Goal: Communication & Community: Participate in discussion

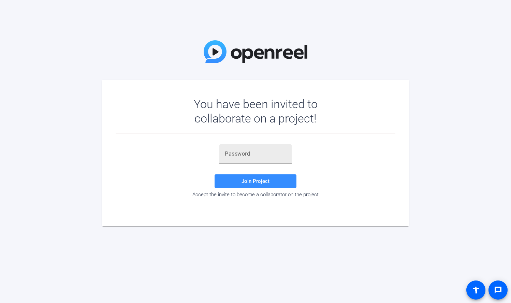
click at [250, 147] on div at bounding box center [255, 153] width 61 height 19
paste input "ku8=xU"
type input "xku8=xU"
click at [246, 154] on input "xku8=xU" at bounding box center [255, 154] width 61 height 8
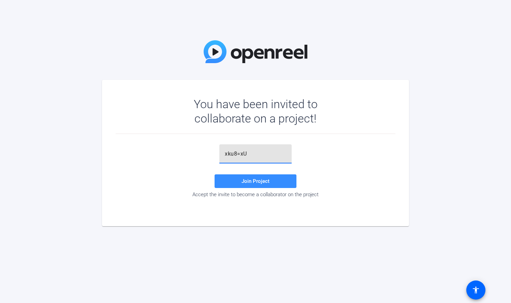
click at [246, 154] on input "xku8=xU" at bounding box center [255, 154] width 61 height 8
paste input "ku8=xU"
type input "ku8=xU"
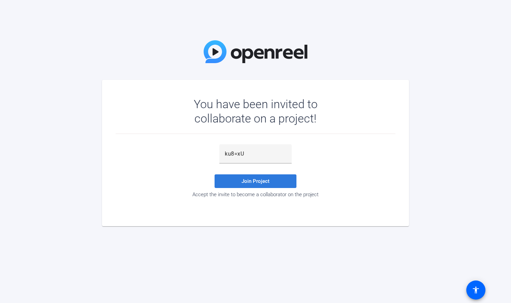
click at [252, 180] on span "Join Project" at bounding box center [255, 181] width 28 height 6
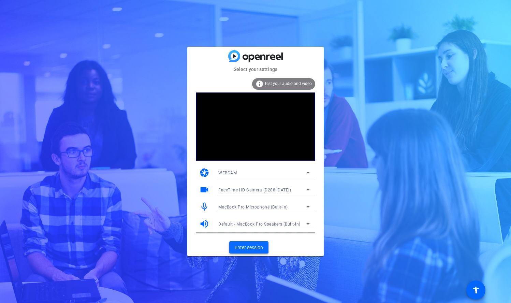
click at [257, 247] on span "Enter session" at bounding box center [248, 247] width 28 height 7
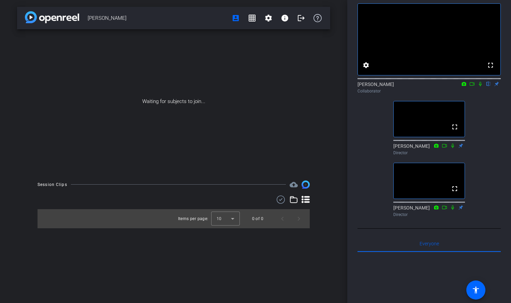
scroll to position [31, 0]
click at [480, 88] on mat-icon at bounding box center [480, 84] width 8 height 6
click at [481, 87] on icon at bounding box center [479, 84] width 5 height 5
click at [481, 87] on icon at bounding box center [480, 84] width 3 height 4
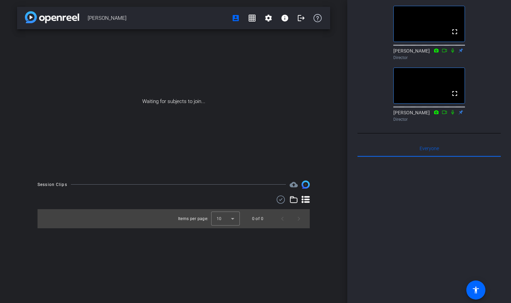
scroll to position [53, 0]
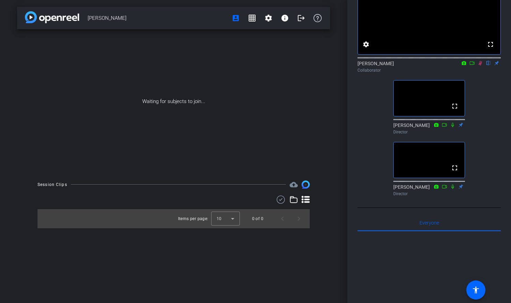
click at [479, 65] on icon at bounding box center [479, 63] width 5 height 5
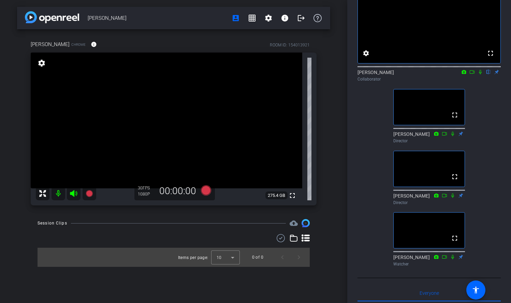
scroll to position [28, 0]
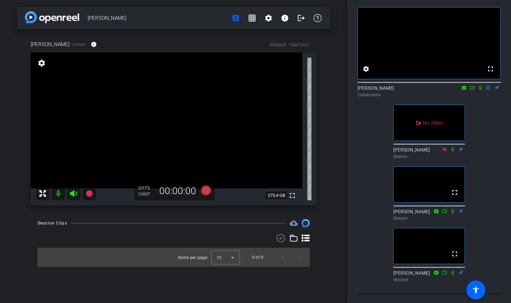
click at [480, 90] on icon at bounding box center [479, 87] width 5 height 5
click at [471, 90] on icon at bounding box center [471, 87] width 5 height 5
click at [479, 90] on icon at bounding box center [479, 87] width 5 height 5
click at [473, 90] on icon at bounding box center [471, 87] width 5 height 5
click at [480, 89] on icon at bounding box center [480, 88] width 4 height 4
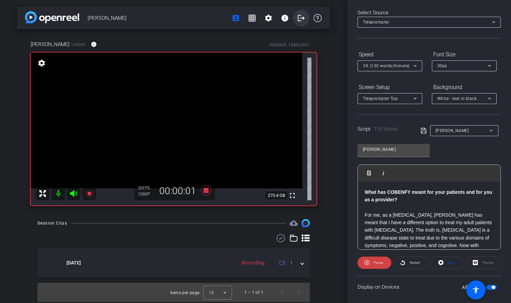
scroll to position [0, 0]
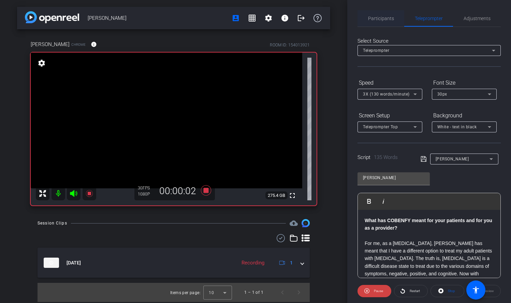
click at [383, 19] on span "Participants" at bounding box center [381, 18] width 26 height 5
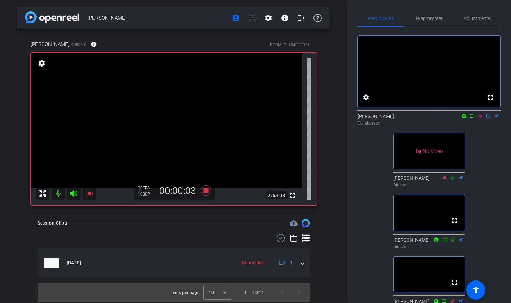
click at [471, 118] on icon at bounding box center [471, 115] width 5 height 5
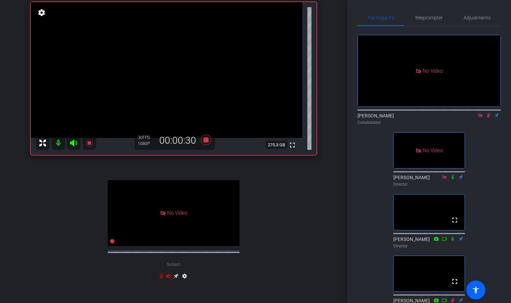
scroll to position [51, 0]
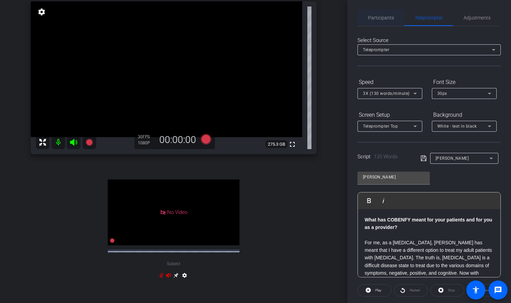
click at [373, 19] on span "Participants" at bounding box center [381, 17] width 26 height 5
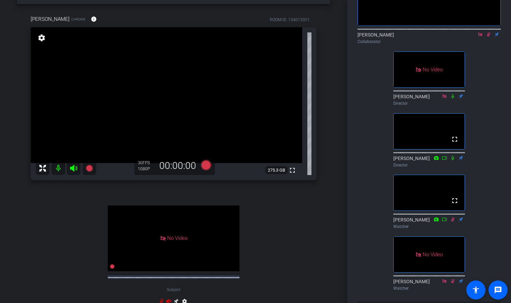
scroll to position [46, 0]
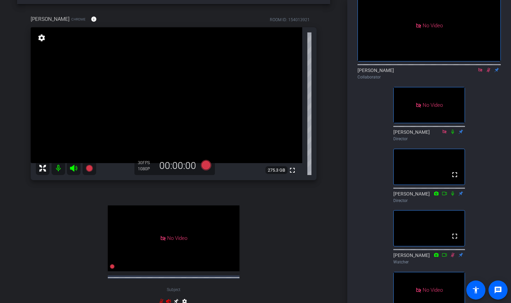
click at [487, 68] on icon at bounding box center [488, 70] width 4 height 4
click at [482, 67] on icon at bounding box center [479, 69] width 5 height 5
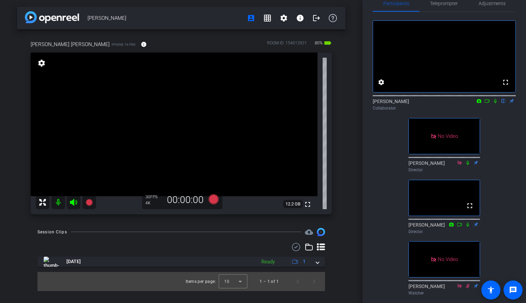
scroll to position [0, 0]
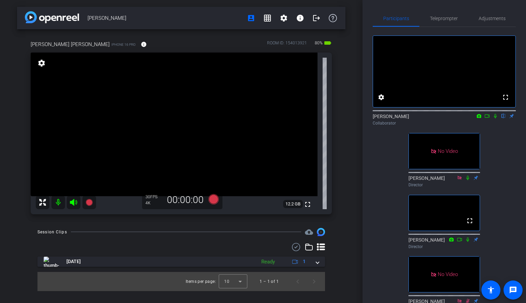
click at [487, 118] on icon at bounding box center [487, 115] width 5 height 5
click at [503, 118] on icon at bounding box center [503, 115] width 5 height 5
click at [495, 119] on mat-icon at bounding box center [495, 116] width 8 height 6
click at [494, 119] on mat-icon at bounding box center [495, 116] width 8 height 6
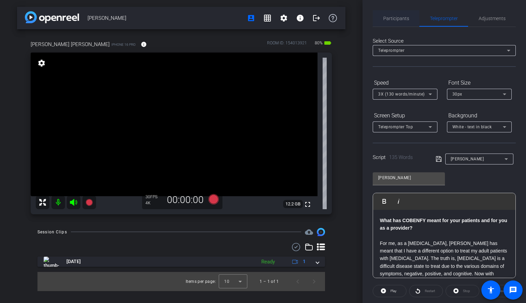
click at [408, 16] on span "Participants" at bounding box center [396, 18] width 26 height 5
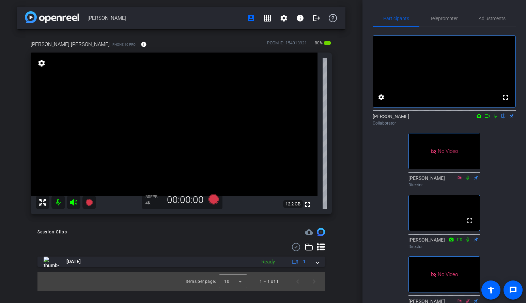
click at [496, 119] on mat-icon at bounding box center [495, 116] width 8 height 6
click at [488, 118] on icon at bounding box center [487, 115] width 5 height 5
click at [443, 21] on span "Teleprompter" at bounding box center [444, 18] width 28 height 5
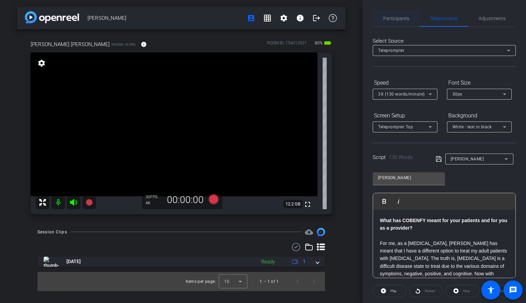
click at [398, 18] on span "Participants" at bounding box center [396, 18] width 26 height 5
click at [393, 18] on span "Participants" at bounding box center [396, 18] width 26 height 5
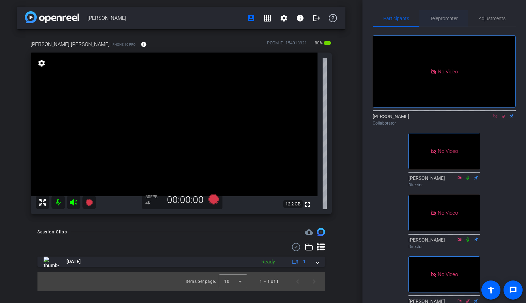
click at [442, 17] on span "Teleprompter" at bounding box center [444, 18] width 28 height 5
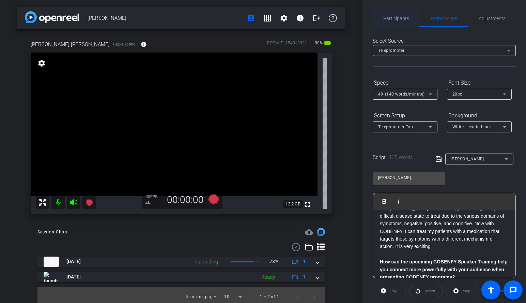
click at [400, 19] on span "Participants" at bounding box center [396, 18] width 26 height 5
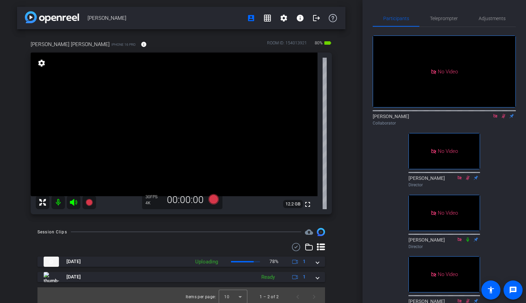
click at [502, 113] on mat-icon at bounding box center [504, 116] width 8 height 6
click at [504, 113] on div "[PERSON_NAME] Collaborator" at bounding box center [444, 119] width 143 height 13
click at [504, 114] on icon at bounding box center [503, 116] width 3 height 4
click at [505, 113] on icon at bounding box center [503, 115] width 5 height 5
click at [504, 113] on icon at bounding box center [503, 115] width 5 height 5
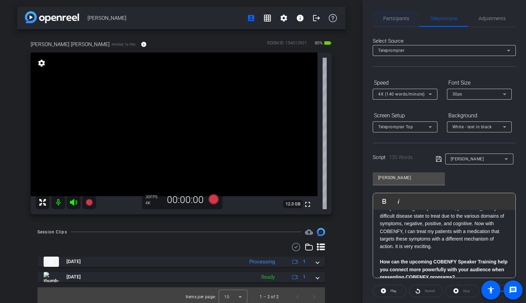
click at [408, 24] on span "Participants" at bounding box center [396, 18] width 26 height 16
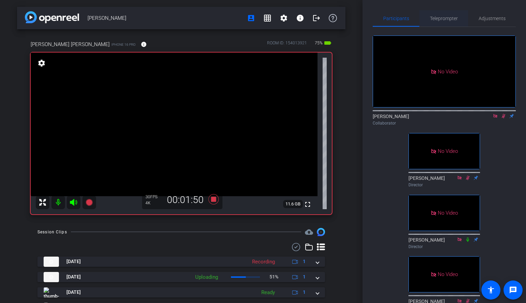
click at [438, 18] on span "Teleprompter" at bounding box center [444, 18] width 28 height 5
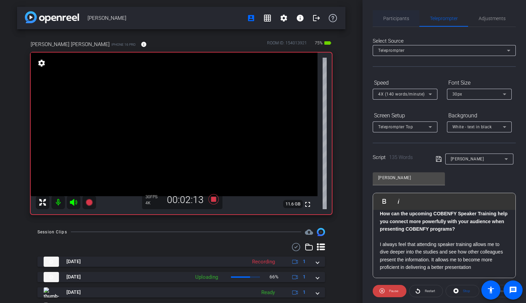
click at [390, 19] on span "Participants" at bounding box center [396, 18] width 26 height 5
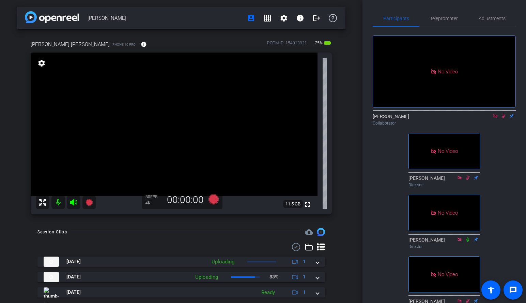
scroll to position [30, 0]
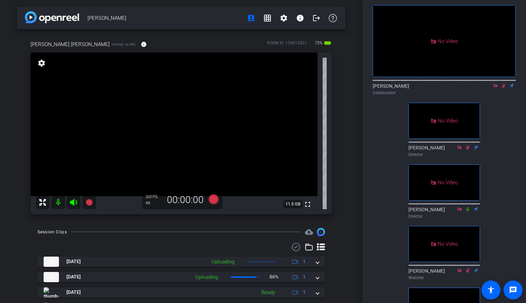
click at [502, 83] on icon at bounding box center [503, 85] width 5 height 5
click at [496, 83] on icon at bounding box center [495, 85] width 5 height 5
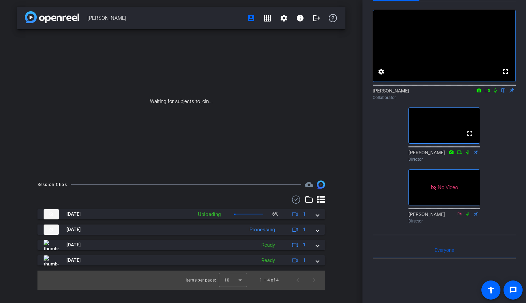
scroll to position [24, 0]
